Goal: Information Seeking & Learning: Learn about a topic

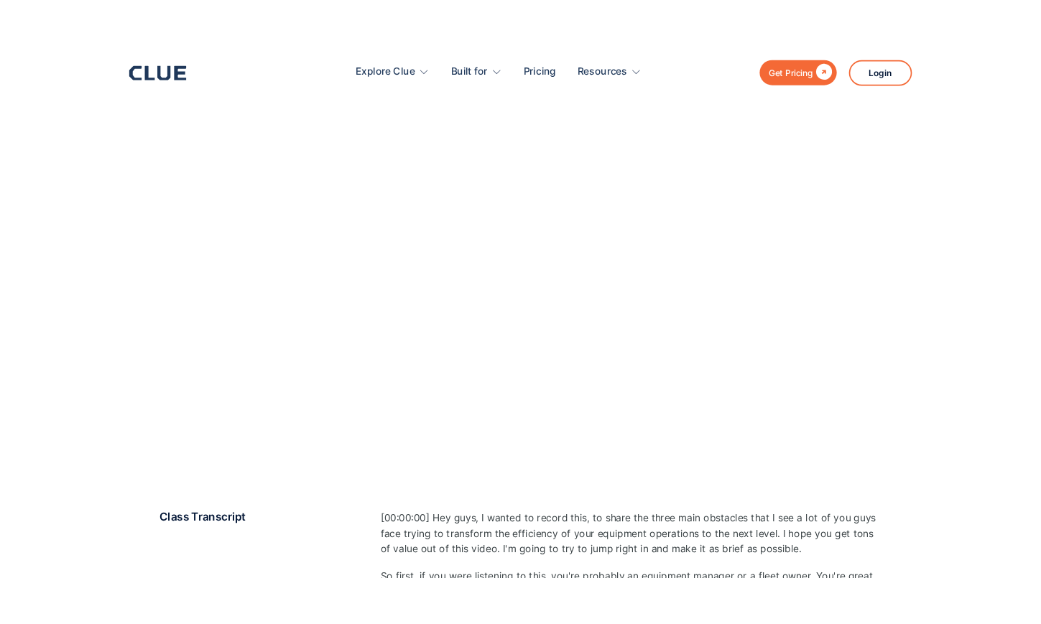
scroll to position [309, 0]
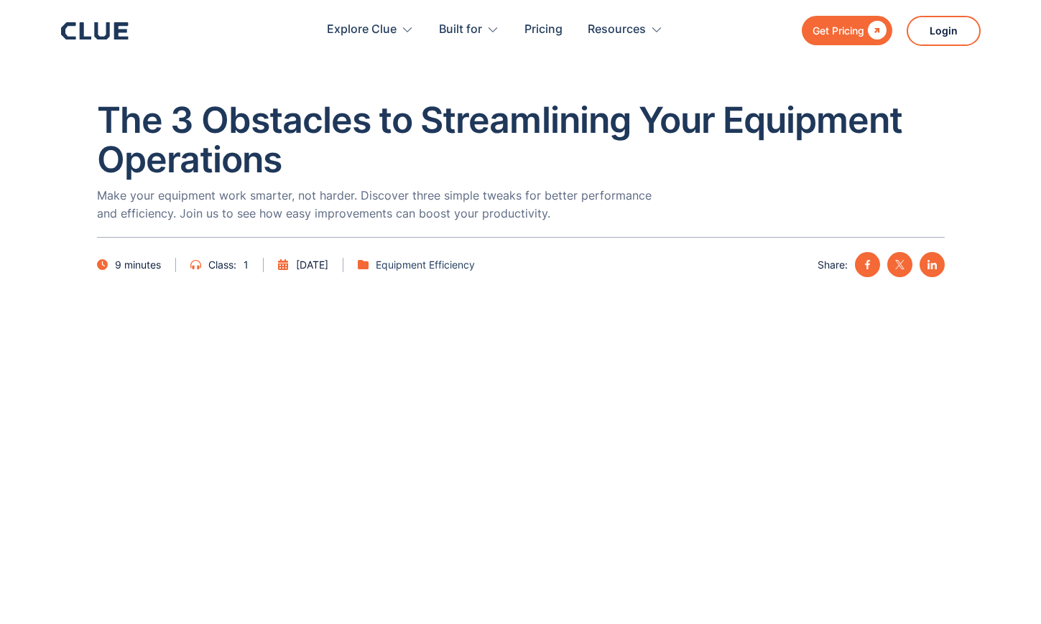
click at [45, 181] on section "The 3 Obstacles to Streamlining Your Equipment Operations Make your equipment w…" at bounding box center [520, 156] width 1041 height 313
